Goal: Information Seeking & Learning: Learn about a topic

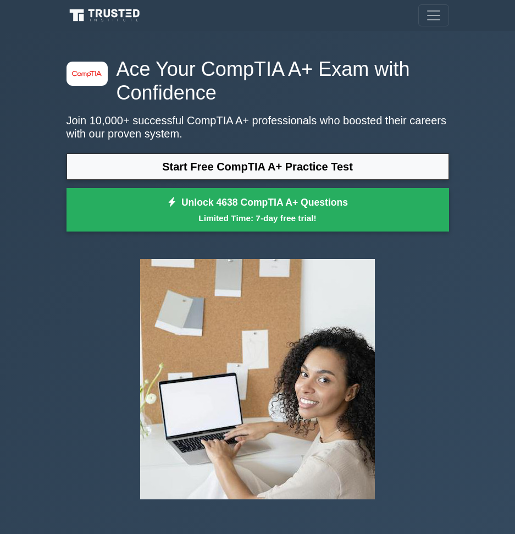
scroll to position [55, 0]
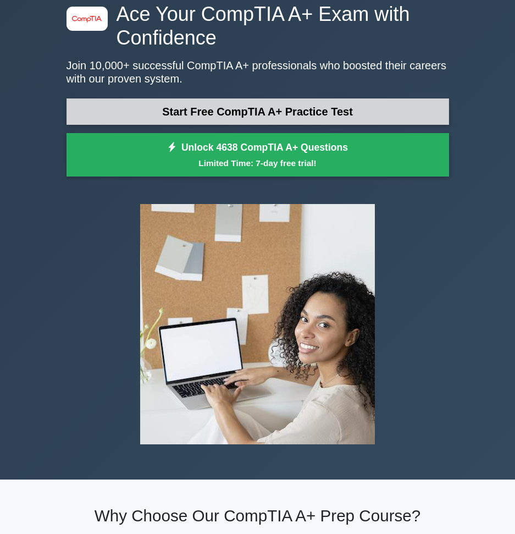
click at [194, 113] on link "Start Free CompTIA A+ Practice Test" at bounding box center [258, 111] width 383 height 26
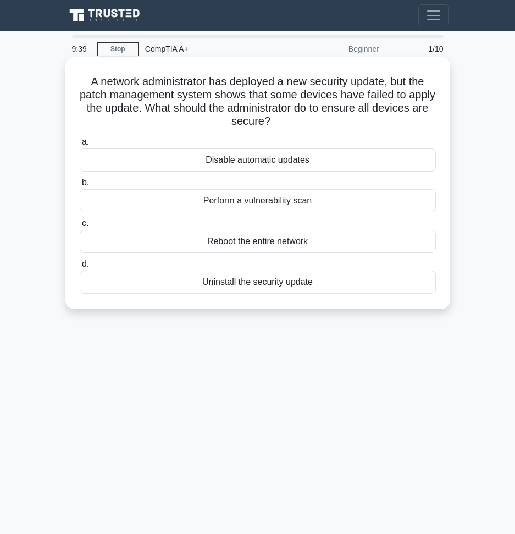
click at [214, 285] on div "Uninstall the security update" at bounding box center [258, 282] width 356 height 23
click at [80, 268] on input "d. Uninstall the security update" at bounding box center [80, 264] width 0 height 7
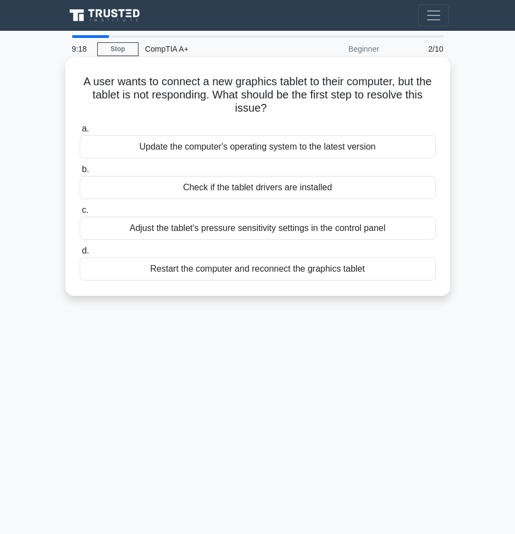
click at [214, 187] on div "Check if the tablet drivers are installed" at bounding box center [258, 187] width 356 height 23
click at [80, 173] on input "b. Check if the tablet drivers are installed" at bounding box center [80, 169] width 0 height 7
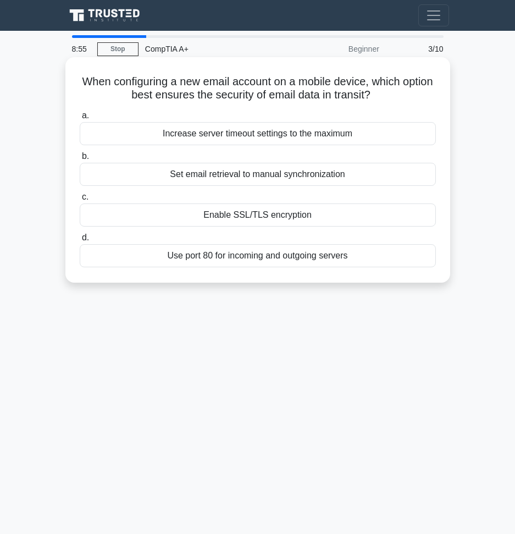
click at [252, 212] on div "Enable SSL/TLS encryption" at bounding box center [258, 214] width 356 height 23
click at [80, 201] on input "c. Enable SSL/TLS encryption" at bounding box center [80, 197] width 0 height 7
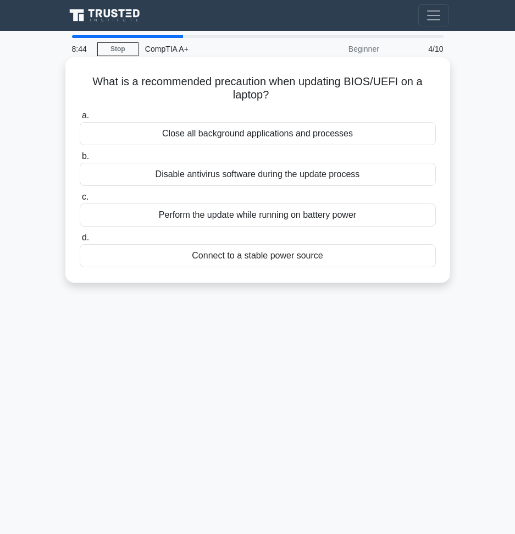
click at [252, 256] on div "Connect to a stable power source" at bounding box center [258, 255] width 356 height 23
click at [80, 241] on input "d. Connect to a stable power source" at bounding box center [80, 237] width 0 height 7
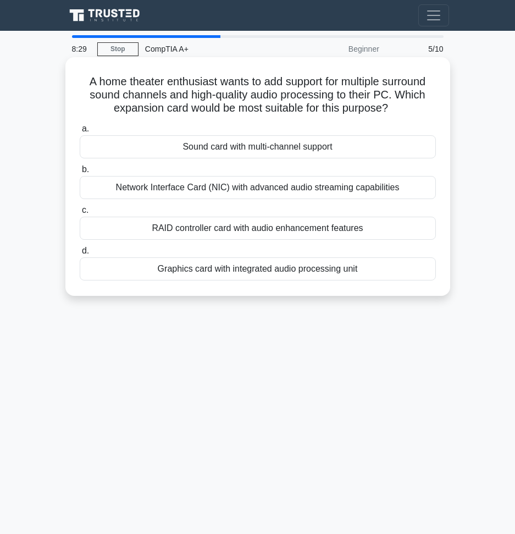
click at [160, 187] on div "Network Interface Card (NIC) with advanced audio streaming capabilities" at bounding box center [258, 187] width 356 height 23
click at [80, 173] on input "b. Network Interface Card (NIC) with advanced audio streaming capabilities" at bounding box center [80, 169] width 0 height 7
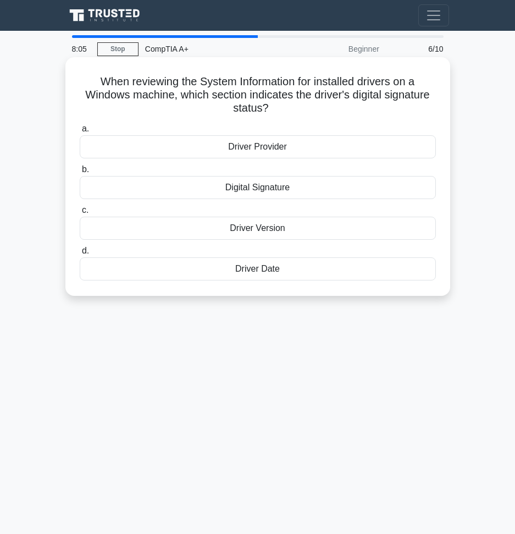
click at [200, 147] on div "Driver Provider" at bounding box center [258, 146] width 356 height 23
click at [80, 133] on input "a. Driver Provider" at bounding box center [80, 128] width 0 height 7
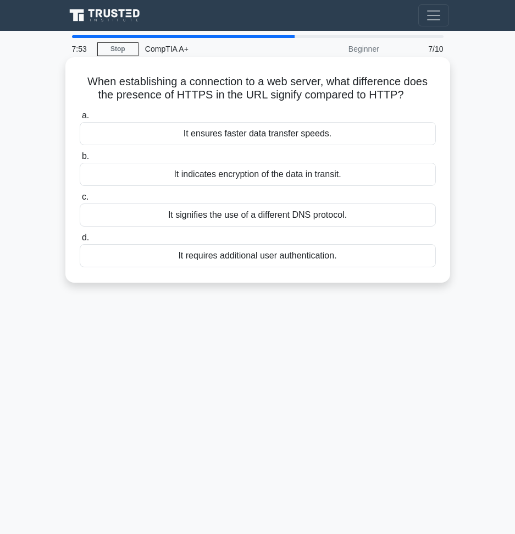
click at [205, 256] on div "It requires additional user authentication." at bounding box center [258, 255] width 356 height 23
click at [80, 241] on input "d. It requires additional user authentication." at bounding box center [80, 237] width 0 height 7
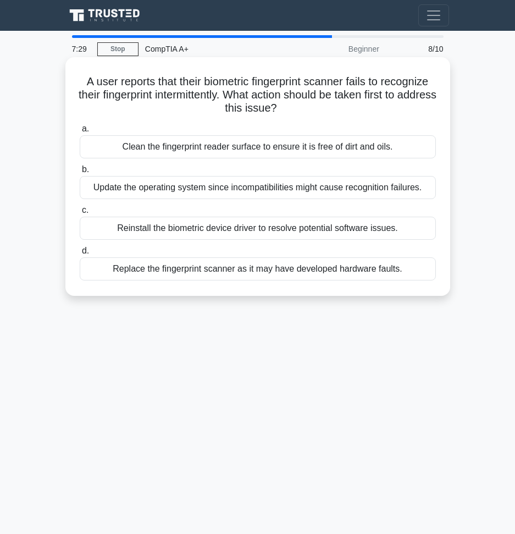
click at [251, 144] on div "Clean the fingerprint reader surface to ensure it is free of dirt and oils." at bounding box center [258, 146] width 356 height 23
click at [80, 133] on input "a. Clean the fingerprint reader surface to ensure it is free of dirt and oils." at bounding box center [80, 128] width 0 height 7
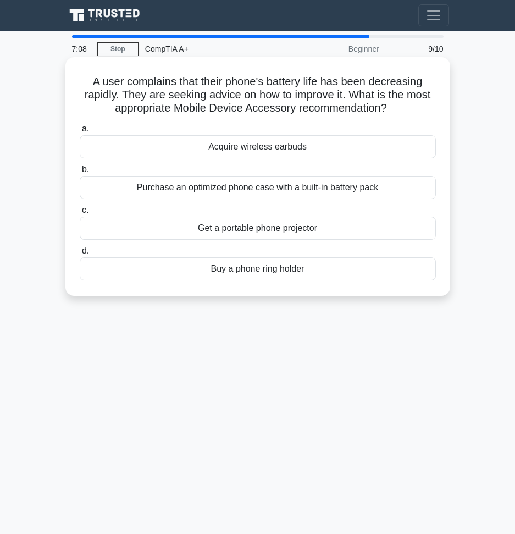
click at [139, 181] on div "Purchase an optimized phone case with a built-in battery pack" at bounding box center [258, 187] width 356 height 23
click at [80, 173] on input "b. Purchase an optimized phone case with a built-in battery pack" at bounding box center [80, 169] width 0 height 7
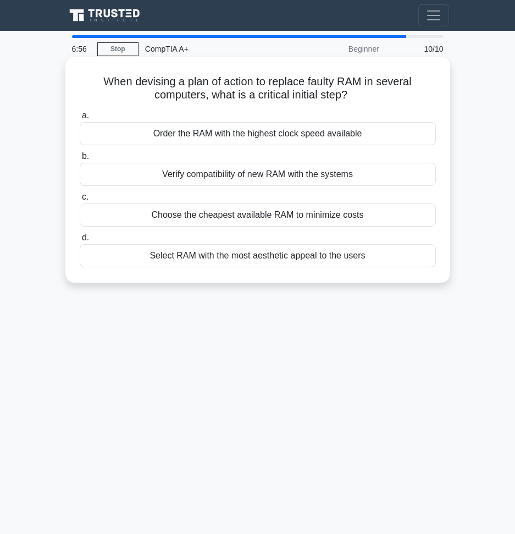
click at [119, 177] on div "Verify compatibility of new RAM with the systems" at bounding box center [258, 174] width 356 height 23
click at [80, 160] on input "b. Verify compatibility of new RAM with the systems" at bounding box center [80, 156] width 0 height 7
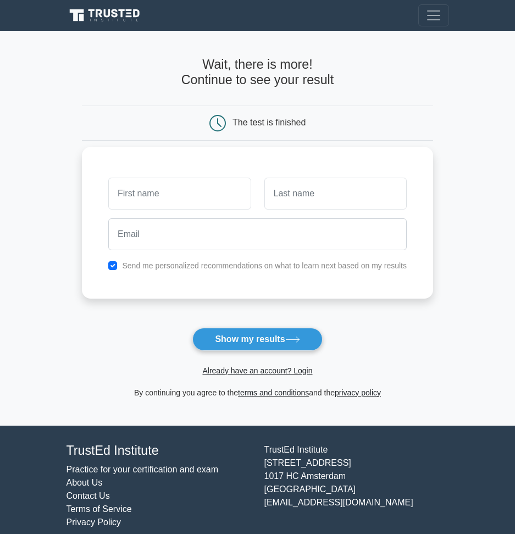
scroll to position [13, 0]
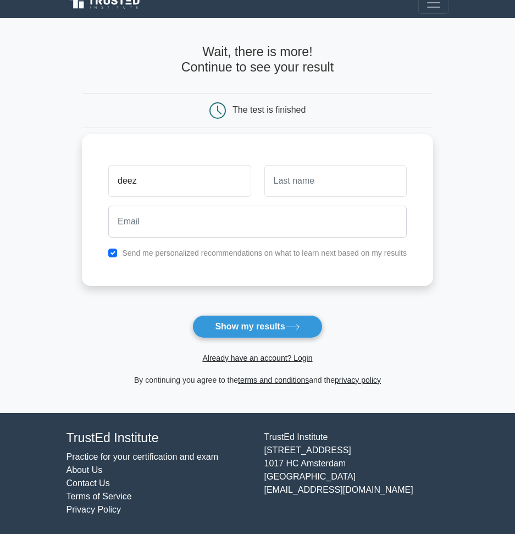
type input "deez"
click at [365, 178] on input "text" at bounding box center [335, 181] width 142 height 32
type input "nutz"
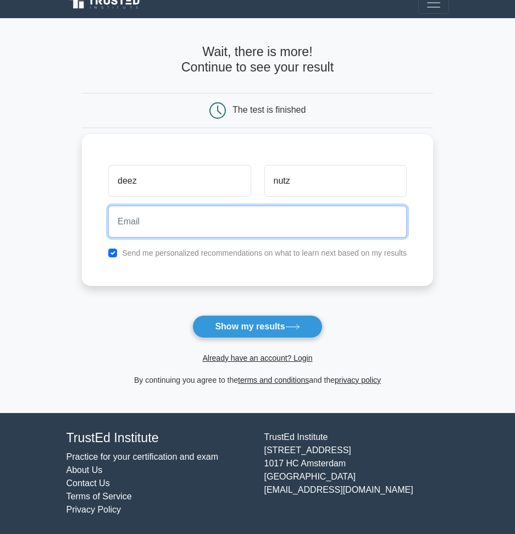
click at [314, 227] on input "email" at bounding box center [257, 222] width 299 height 32
click at [314, 227] on input "deeznut" at bounding box center [257, 222] width 299 height 32
type input "deeznut@gmail.com"
click at [192, 315] on button "Show my results" at bounding box center [257, 326] width 130 height 23
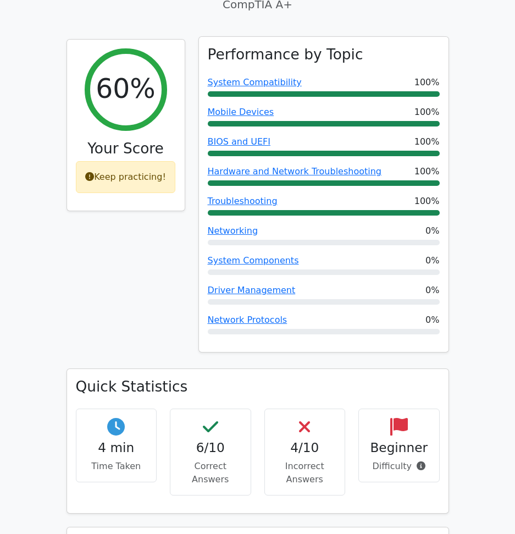
scroll to position [385, 0]
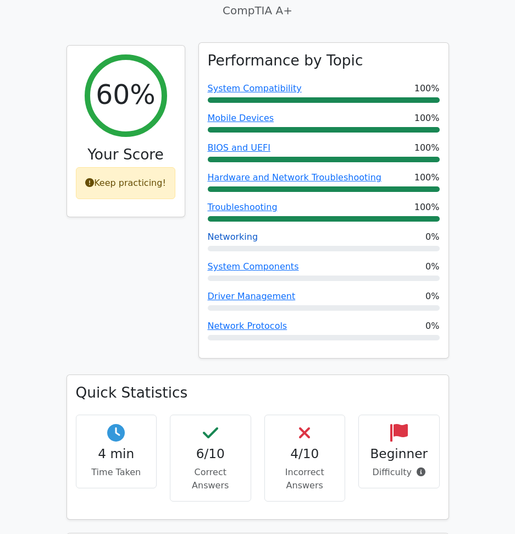
click at [238, 231] on link "Networking" at bounding box center [233, 236] width 51 height 10
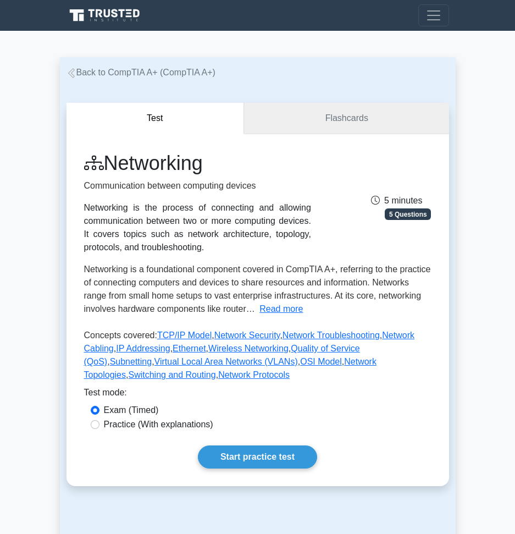
click at [321, 133] on div "Test Flashcards Networking Communication between computing devices Networking i…" at bounding box center [258, 294] width 383 height 383
click at [319, 125] on link "Flashcards" at bounding box center [346, 118] width 205 height 31
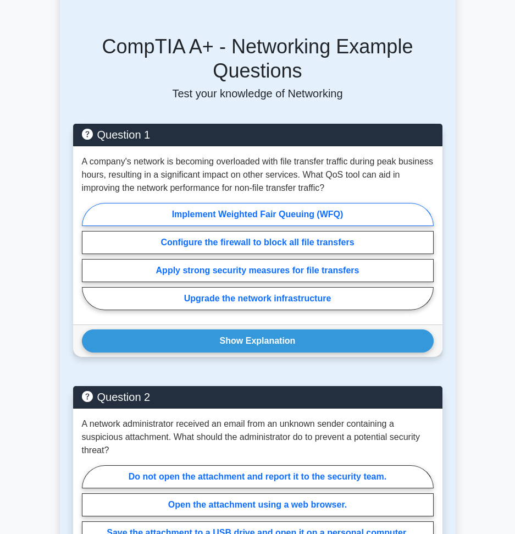
scroll to position [330, 0]
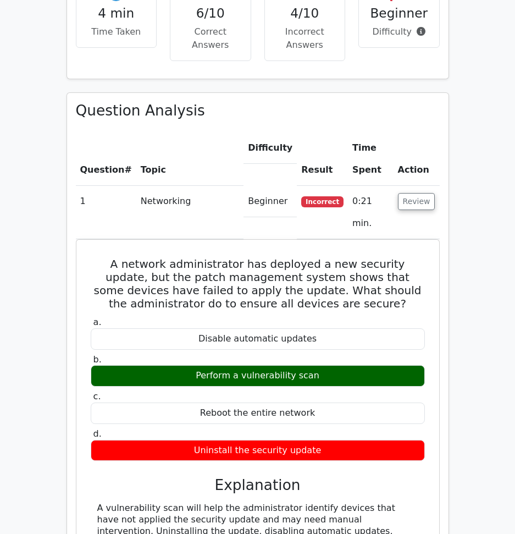
scroll to position [825, 0]
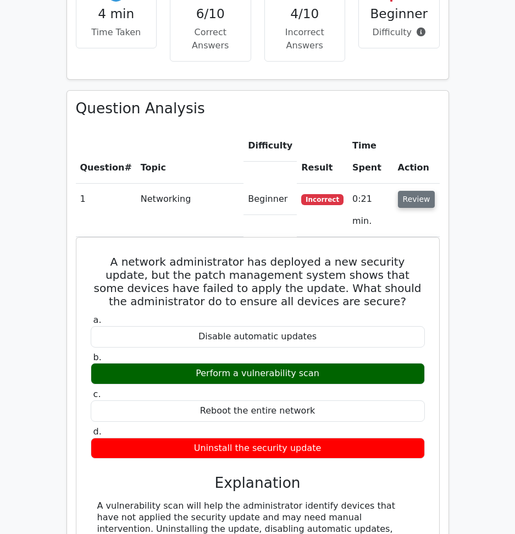
click at [421, 191] on button "Review" at bounding box center [416, 199] width 37 height 17
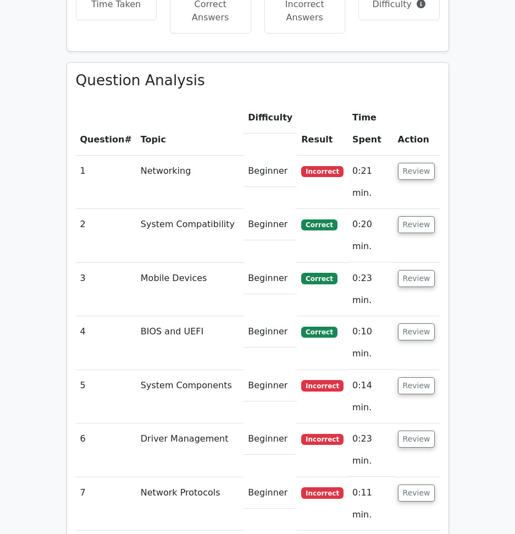
scroll to position [880, 0]
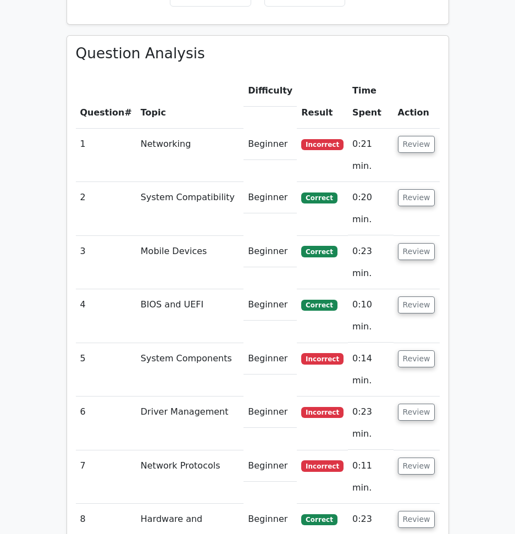
click at [421, 129] on td "Review" at bounding box center [417, 155] width 46 height 53
click at [421, 136] on button "Review" at bounding box center [416, 144] width 37 height 17
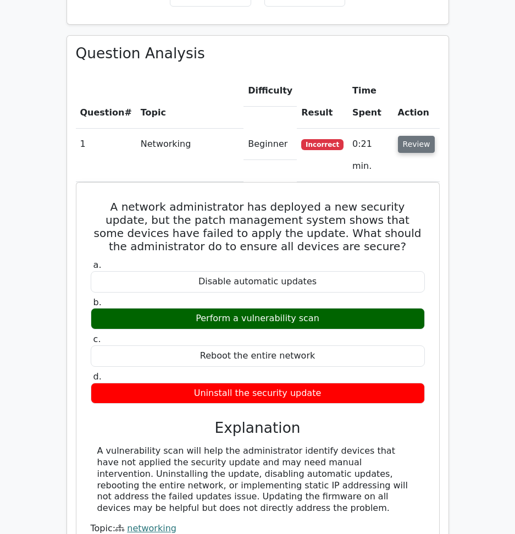
click at [430, 129] on td "Review" at bounding box center [417, 155] width 46 height 53
click at [430, 136] on button "Review" at bounding box center [416, 144] width 37 height 17
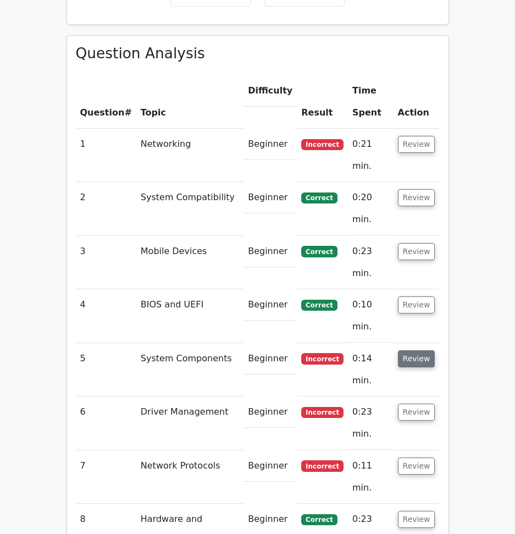
click at [422, 350] on button "Review" at bounding box center [416, 358] width 37 height 17
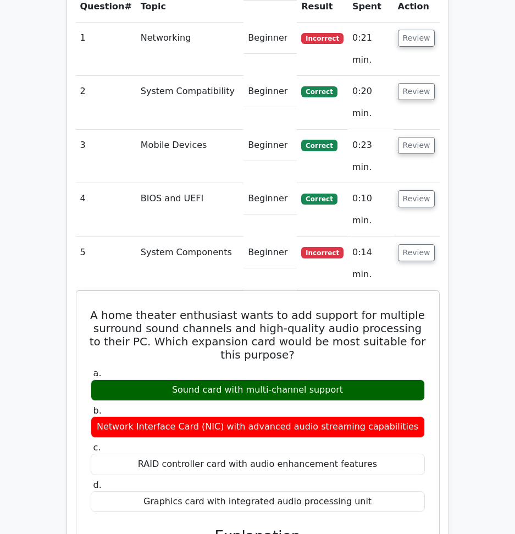
scroll to position [990, 0]
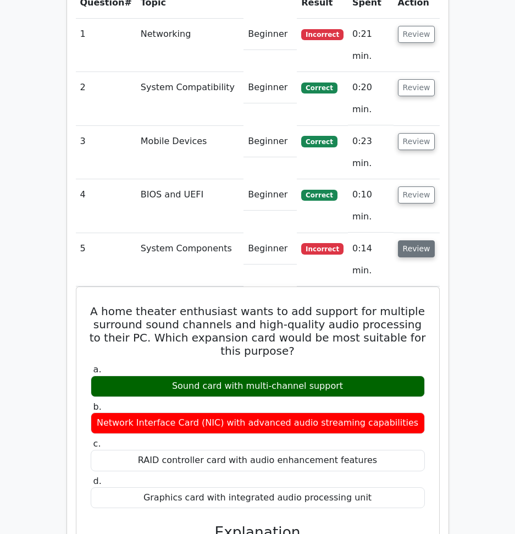
click at [418, 240] on button "Review" at bounding box center [416, 248] width 37 height 17
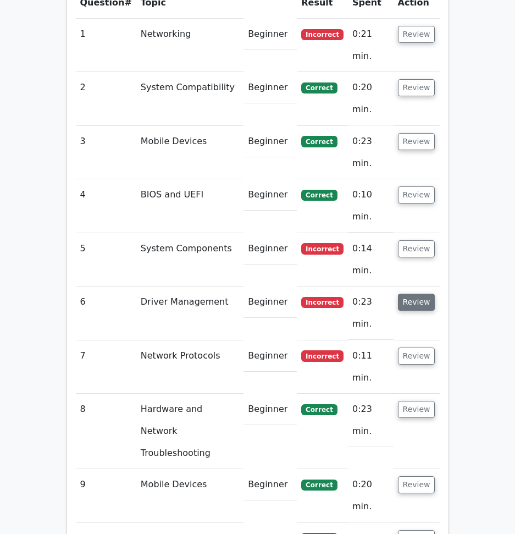
click at [418, 294] on button "Review" at bounding box center [416, 302] width 37 height 17
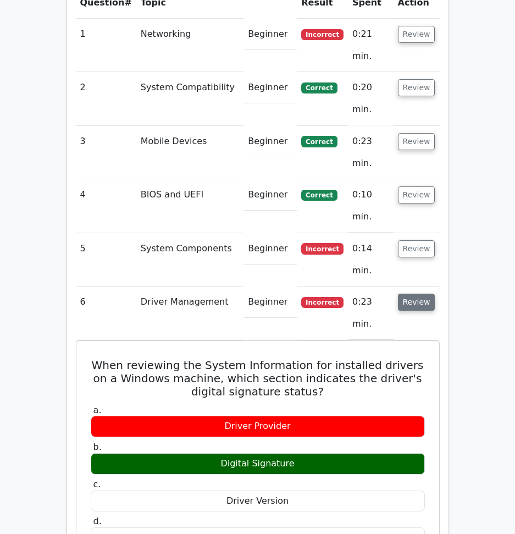
click at [418, 294] on button "Review" at bounding box center [416, 302] width 37 height 17
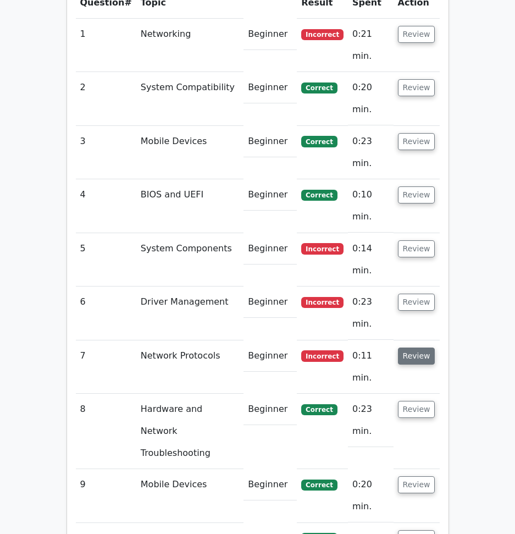
click at [422, 348] on button "Review" at bounding box center [416, 356] width 37 height 17
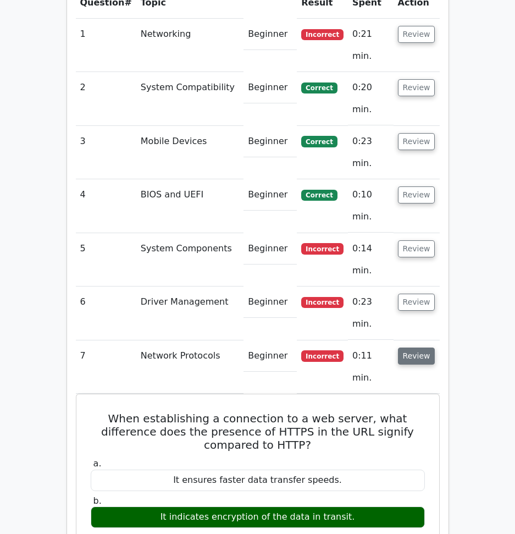
click at [422, 348] on button "Review" at bounding box center [416, 356] width 37 height 17
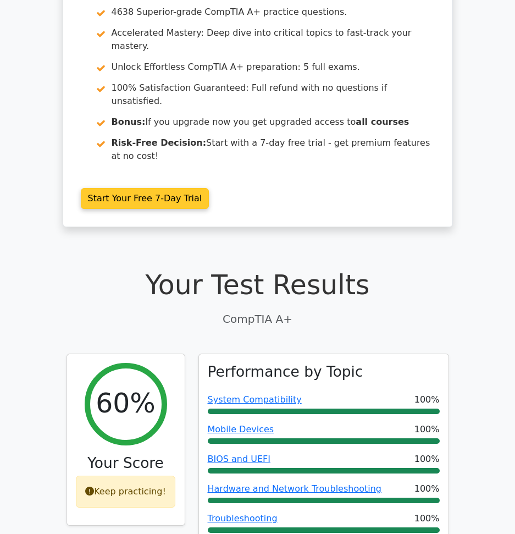
scroll to position [0, 0]
